Goal: Find specific page/section: Find specific page/section

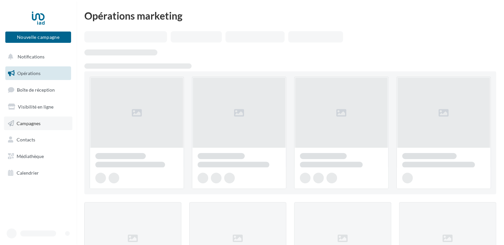
click at [35, 118] on link "Campagnes" at bounding box center [38, 123] width 68 height 14
